Goal: Find specific page/section: Find specific page/section

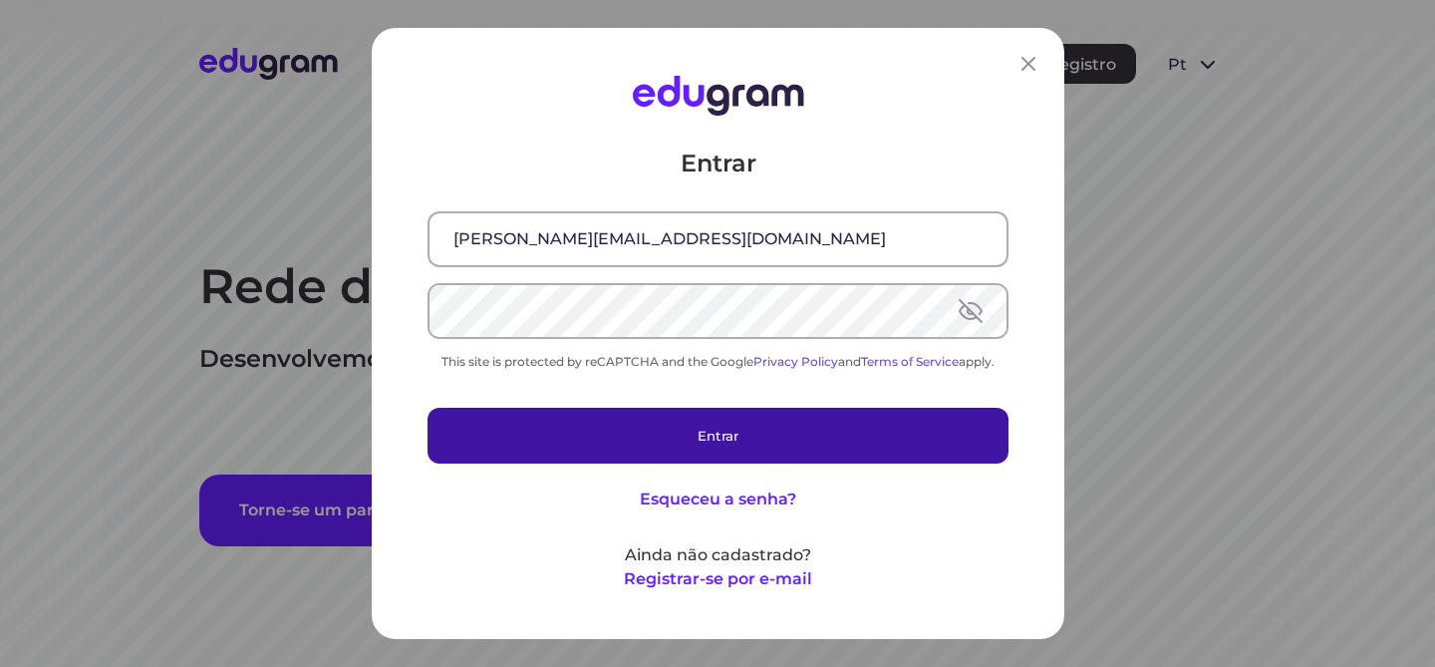
drag, startPoint x: 614, startPoint y: 449, endPoint x: 593, endPoint y: 444, distance: 21.5
click at [614, 449] on button "Entrar" at bounding box center [717, 436] width 581 height 56
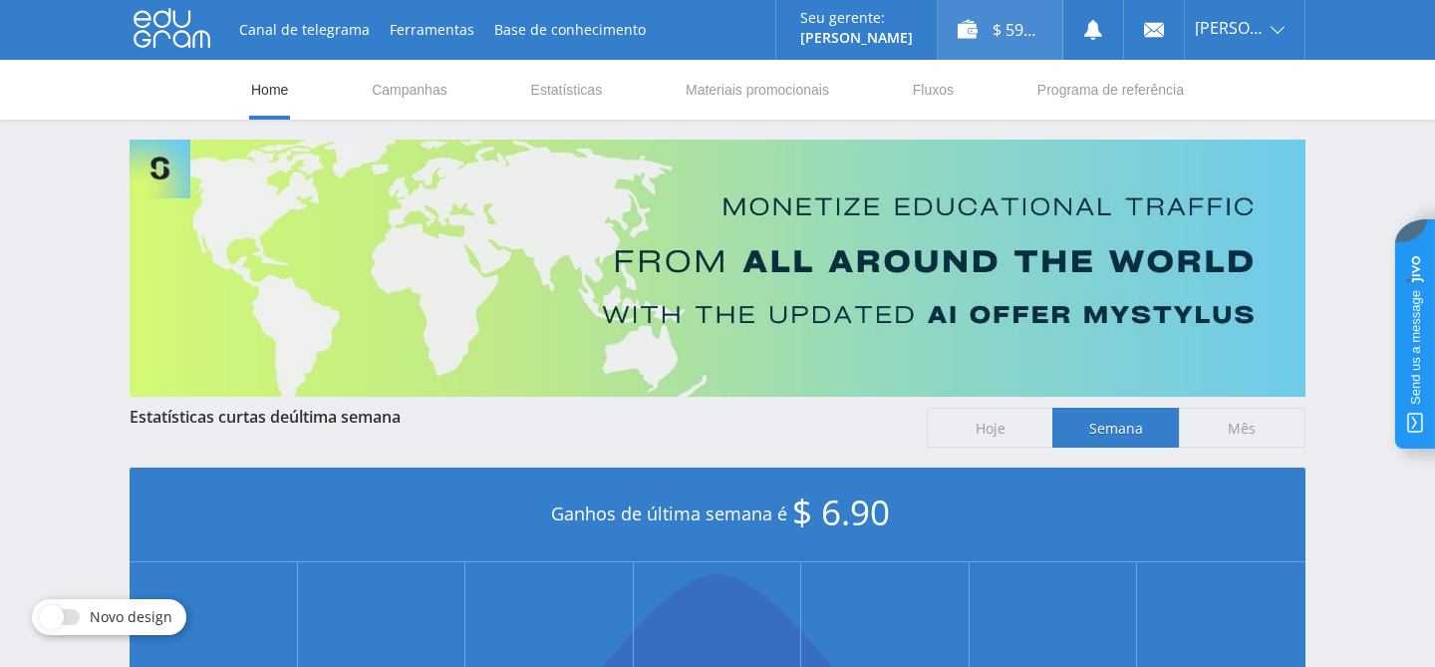
click at [1018, 25] on div "$ 59.29" at bounding box center [1000, 30] width 125 height 60
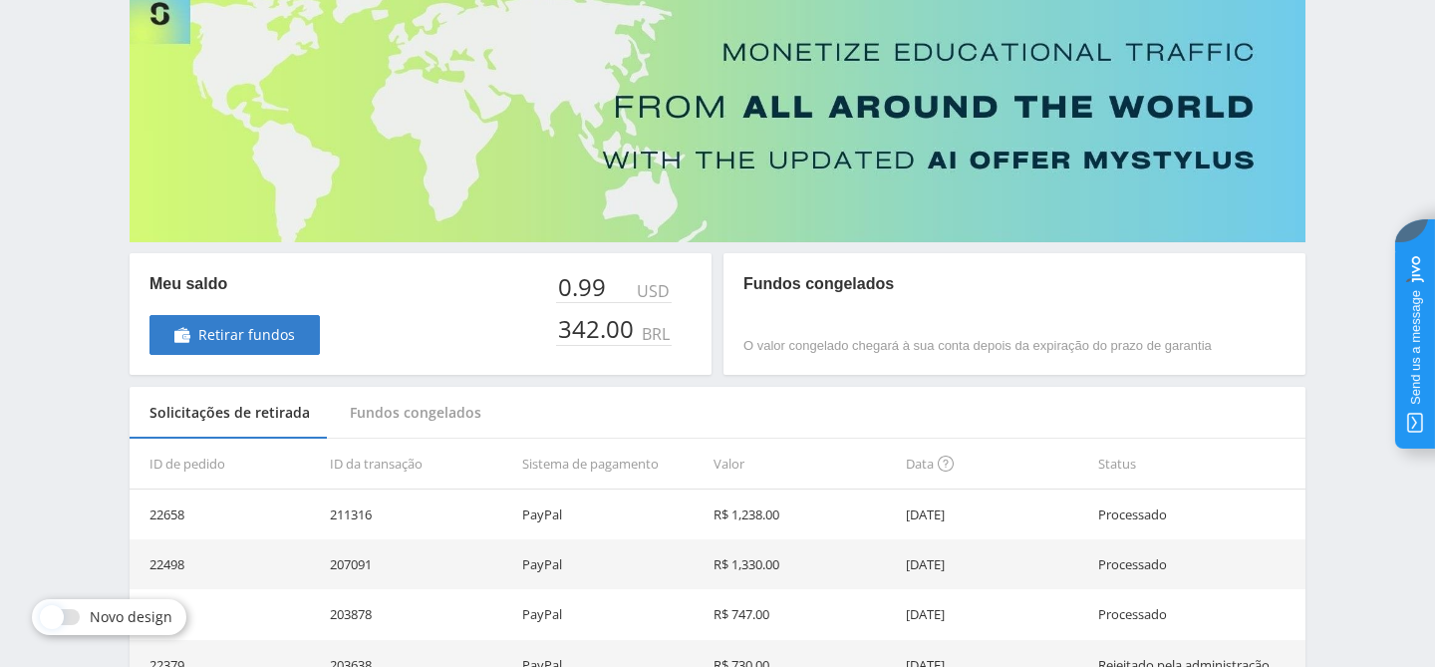
scroll to position [158, 0]
